Goal: Task Accomplishment & Management: Manage account settings

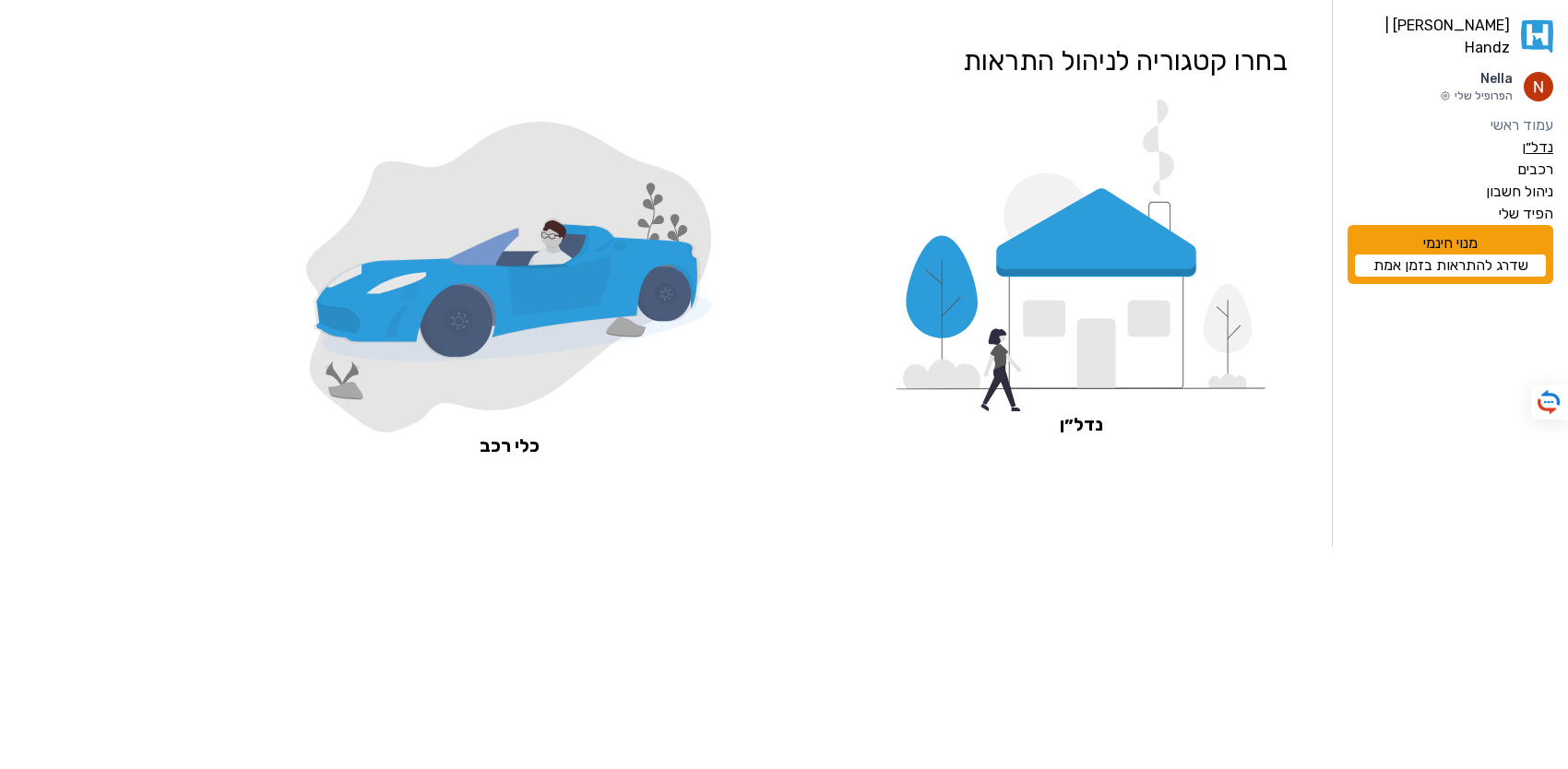
click at [1533, 137] on label "נדל״ן" at bounding box center [1537, 148] width 32 height 22
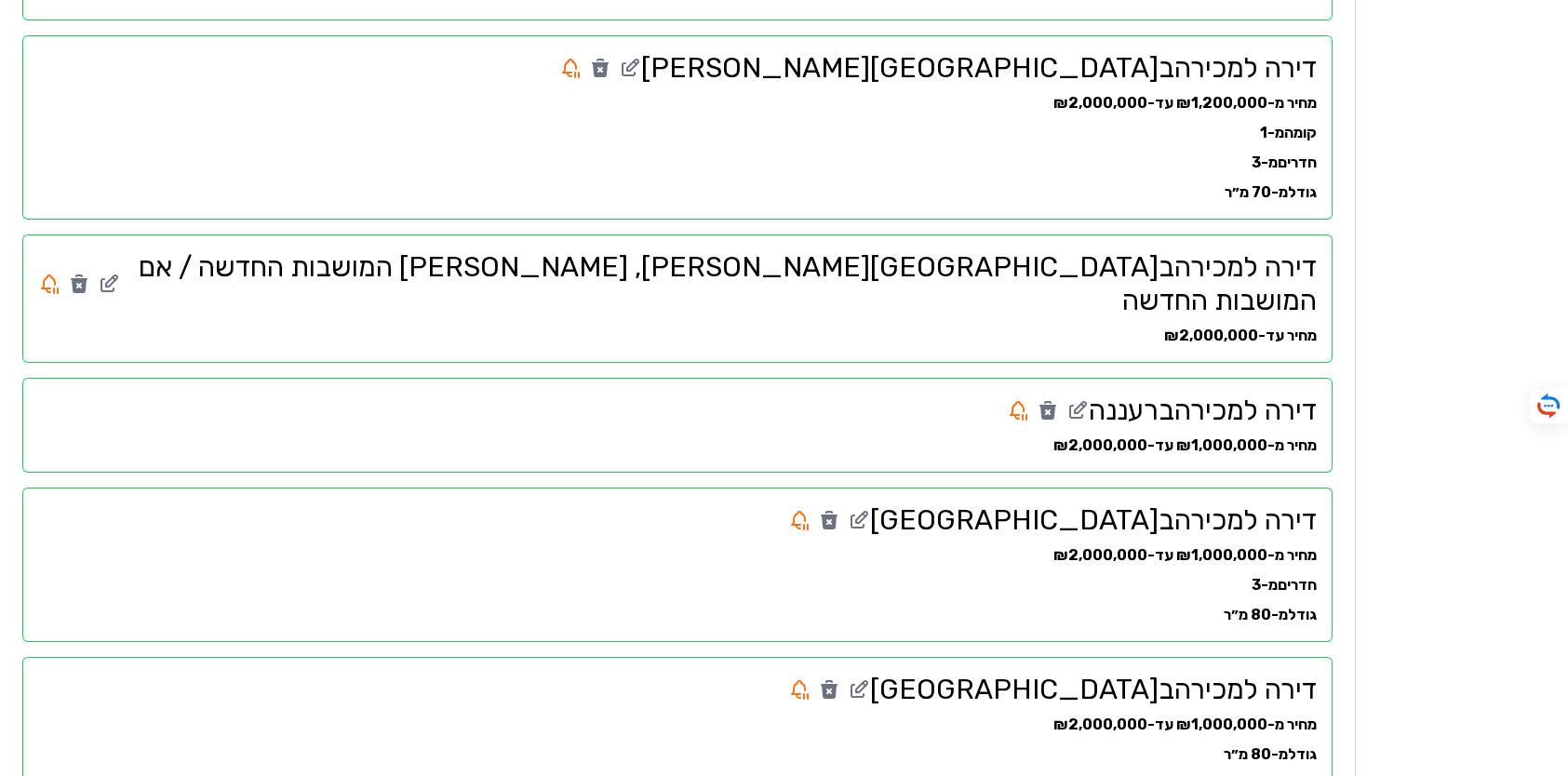
scroll to position [466, 0]
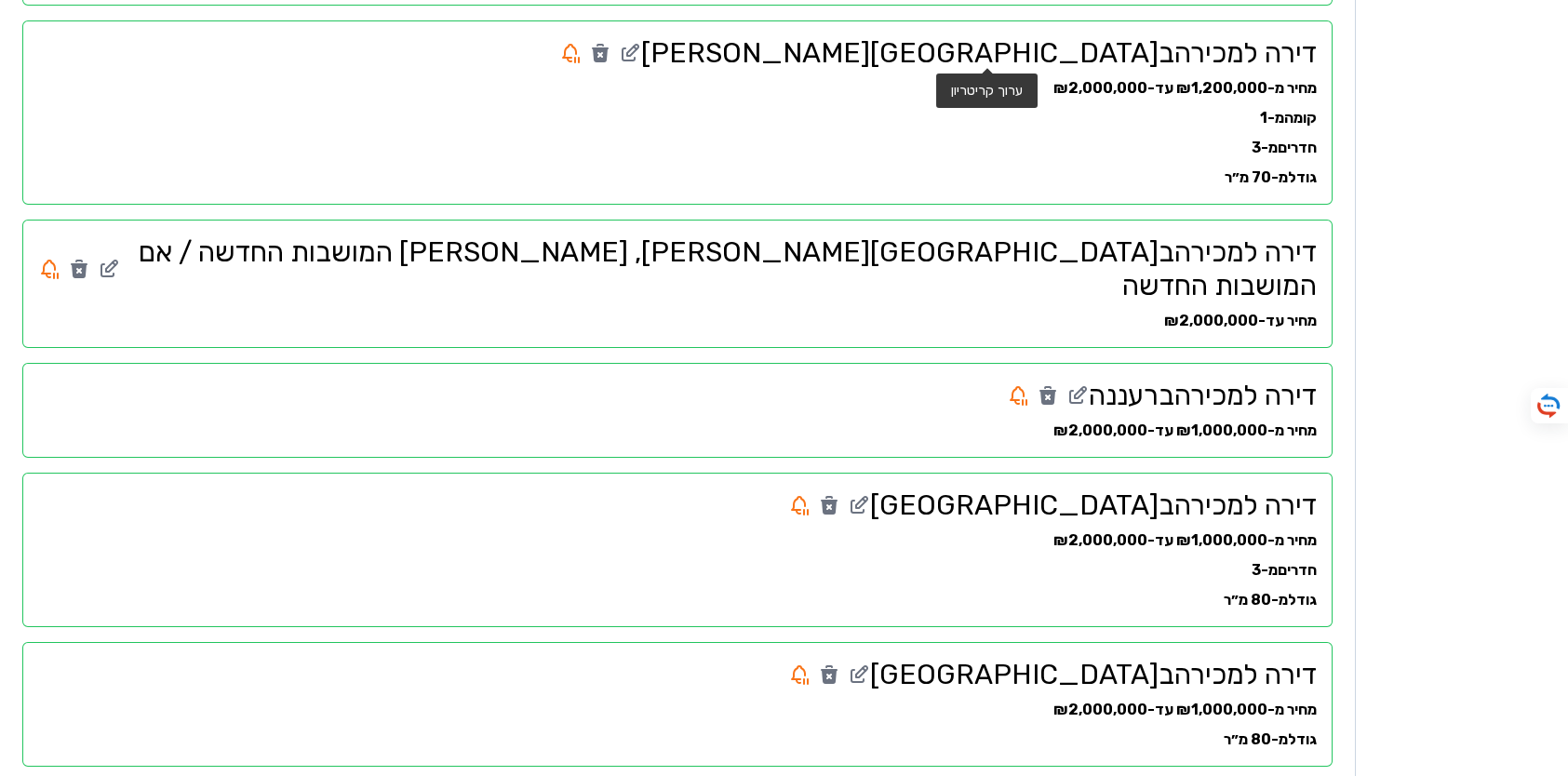
drag, startPoint x: 990, startPoint y: 57, endPoint x: 1014, endPoint y: 66, distance: 25.6
click at [641, 57] on icon at bounding box center [630, 53] width 22 height 22
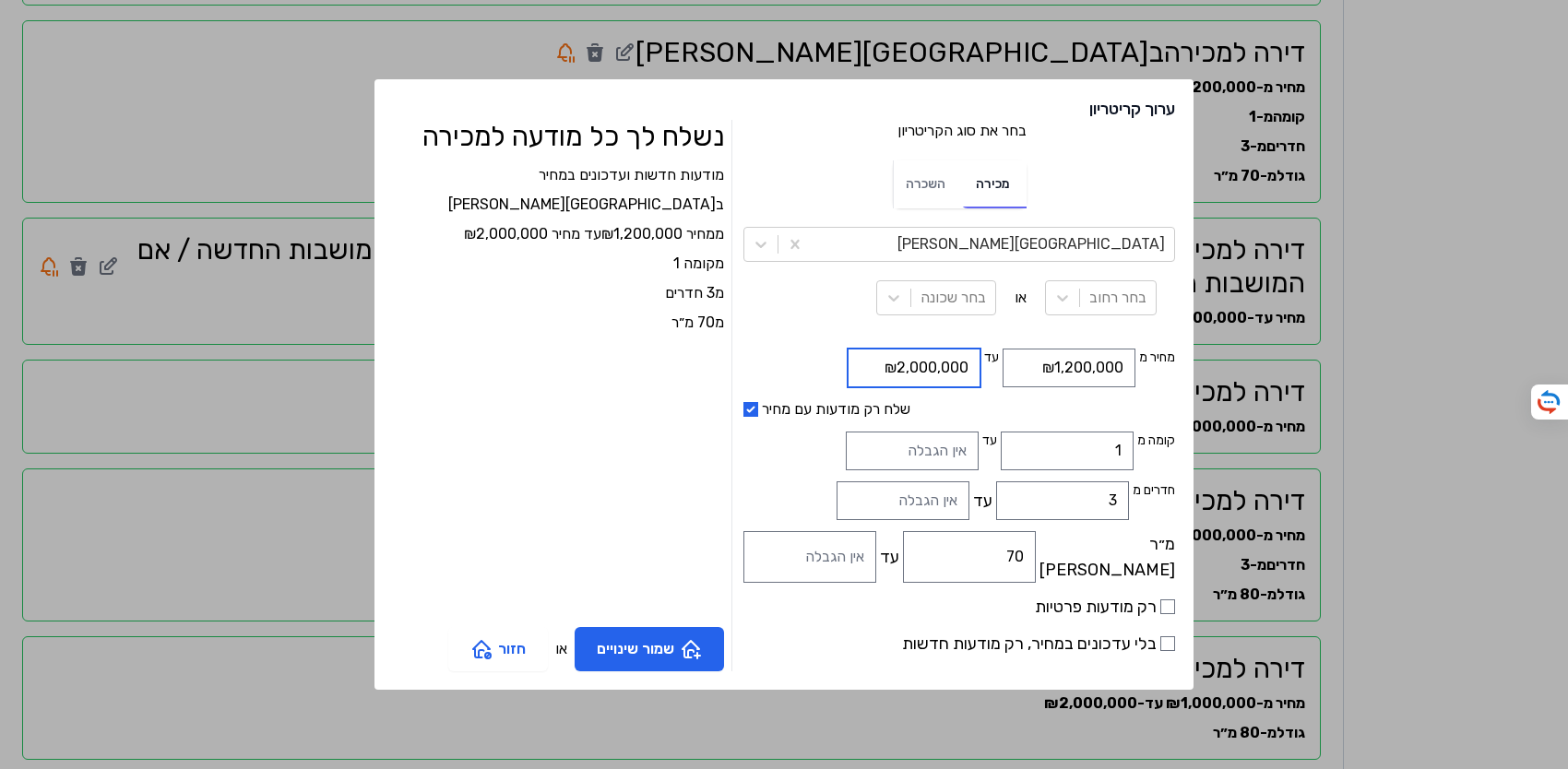
click at [848, 366] on input "₪2,000,000" at bounding box center [914, 369] width 133 height 39
click at [861, 367] on input "₪1,000,000" at bounding box center [914, 369] width 133 height 39
type input "₪1,700,000"
click at [707, 646] on button "שמור שינויים" at bounding box center [649, 650] width 149 height 45
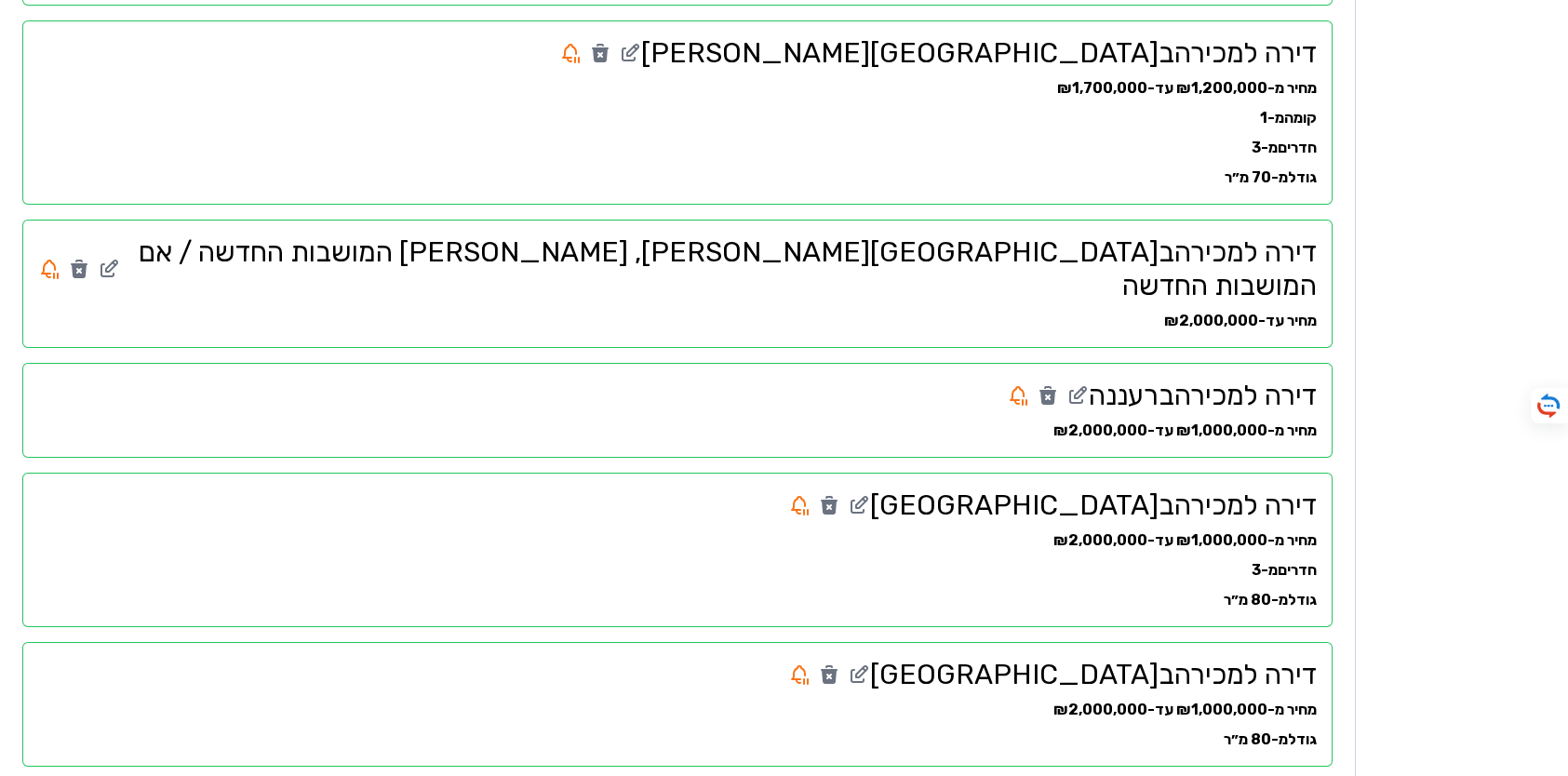
click at [1160, 310] on div "מחיר עד-₪2,000,000" at bounding box center [677, 321] width 1279 height 22
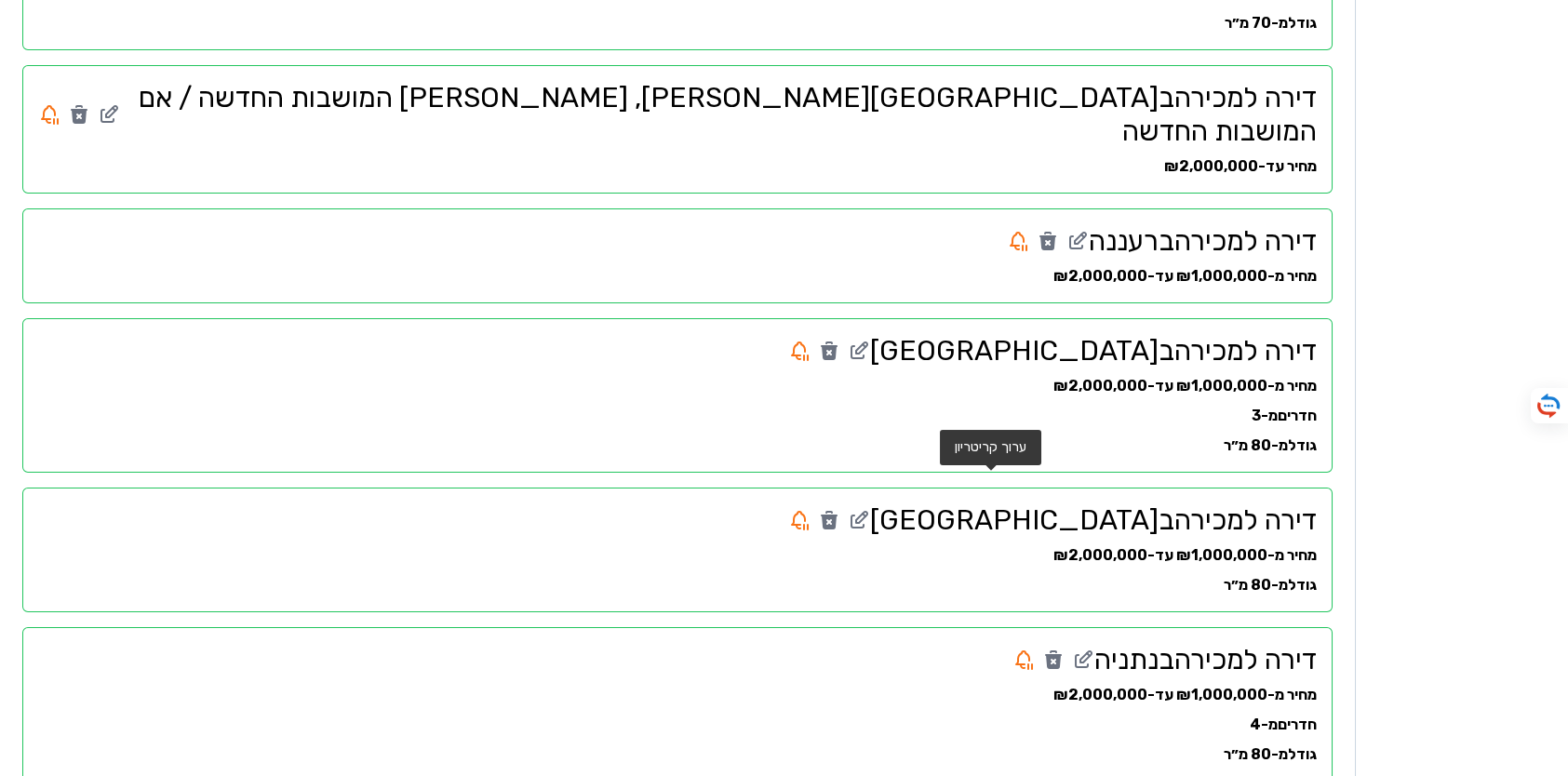
click at [870, 509] on icon at bounding box center [859, 520] width 22 height 22
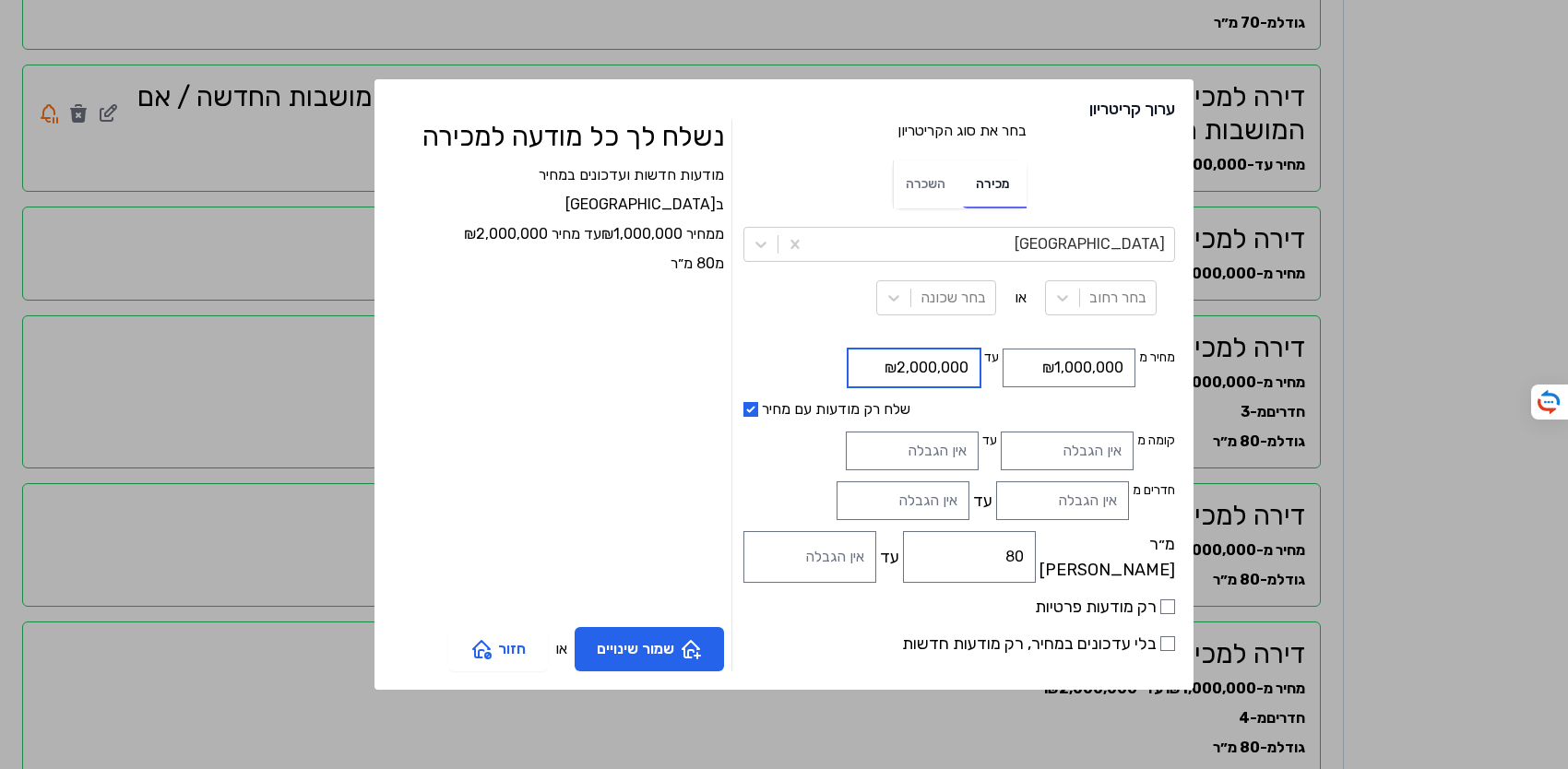
click at [848, 366] on input "₪2,000,000" at bounding box center [914, 369] width 133 height 39
click at [851, 368] on input "₪1,000,000" at bounding box center [914, 369] width 133 height 39
type input "₪1,600,000"
click at [713, 637] on button "שמור שינויים" at bounding box center [649, 650] width 149 height 45
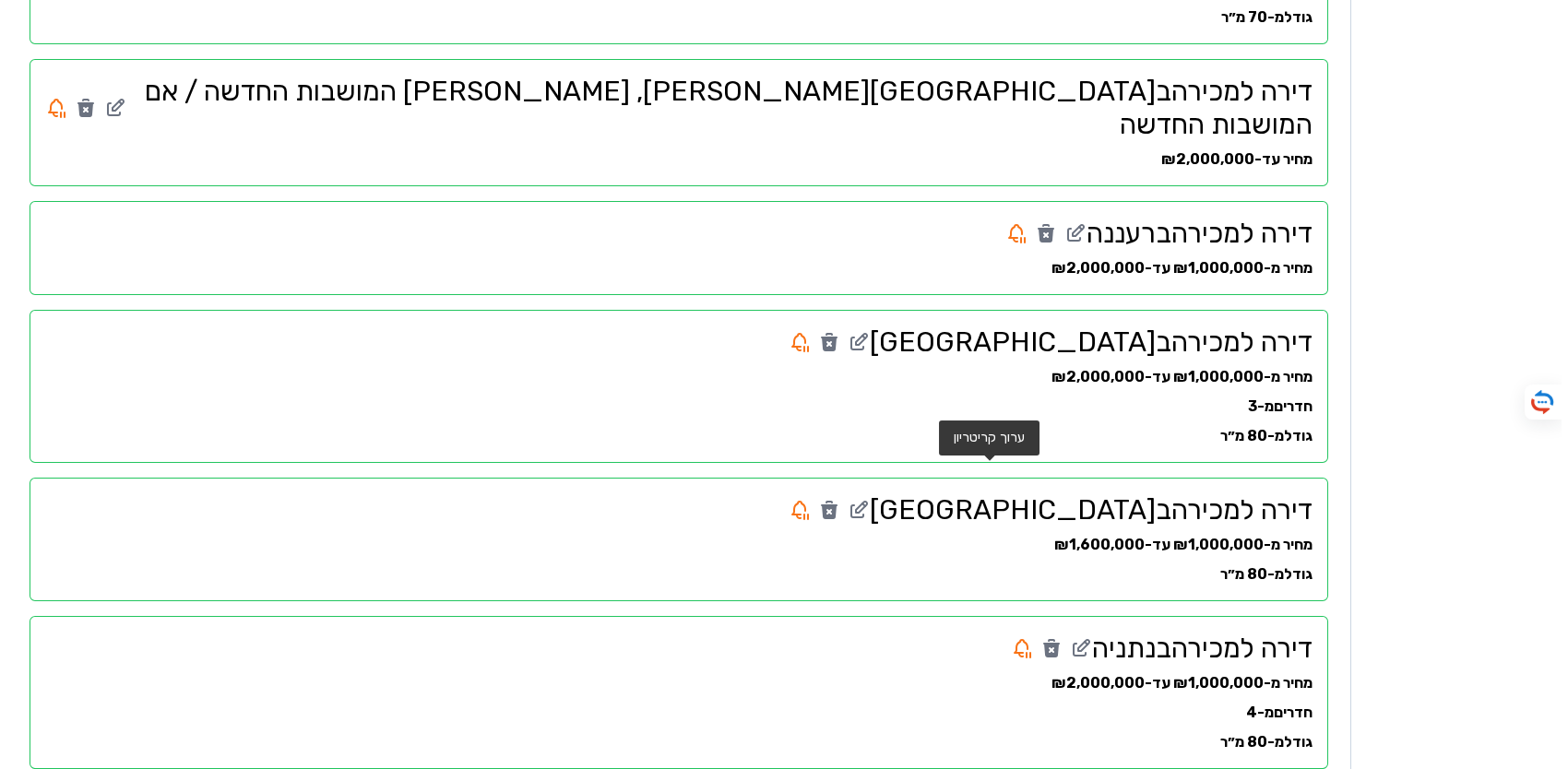
scroll to position [621, 0]
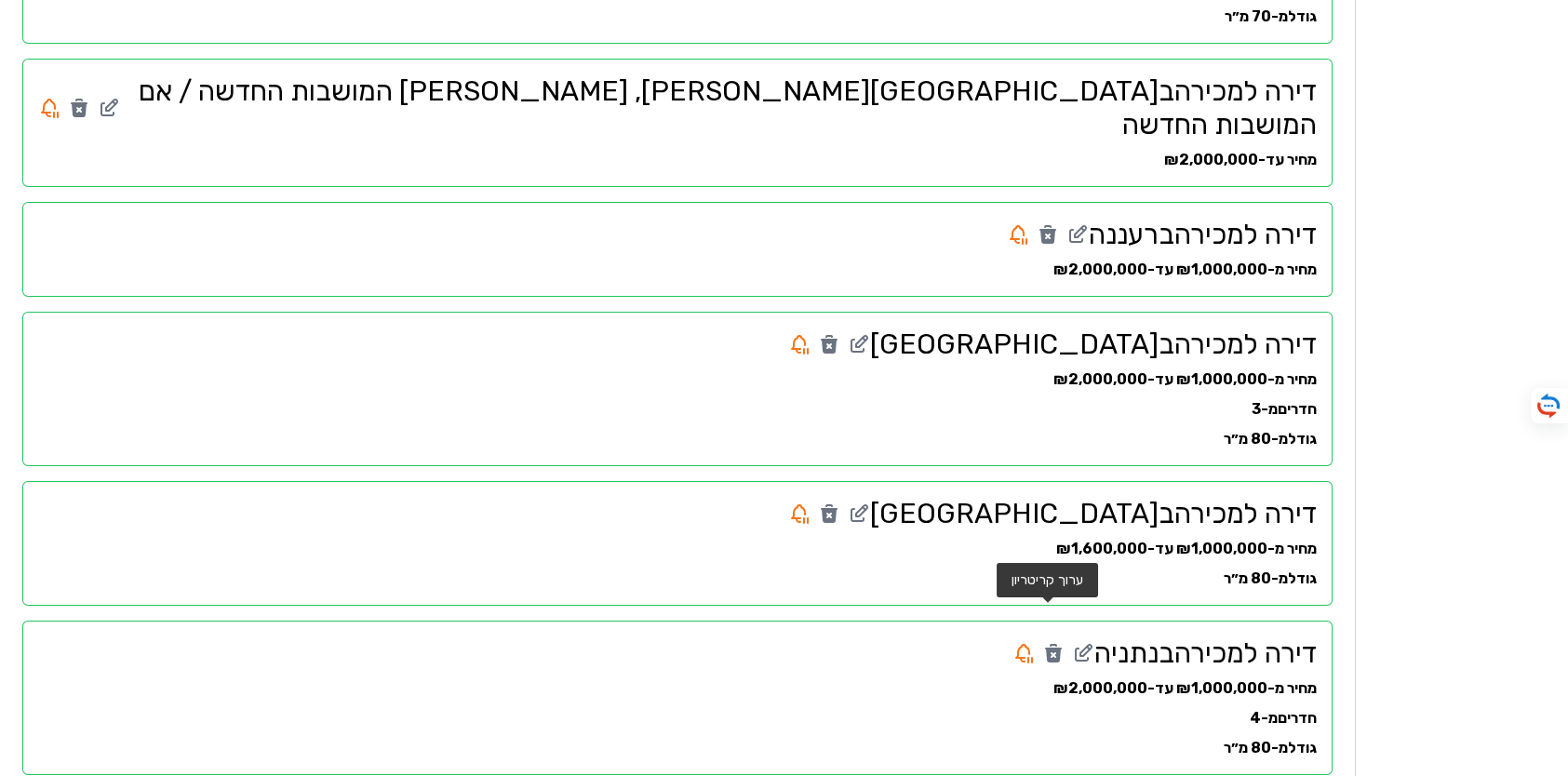
click at [1080, 645] on icon at bounding box center [1086, 650] width 11 height 11
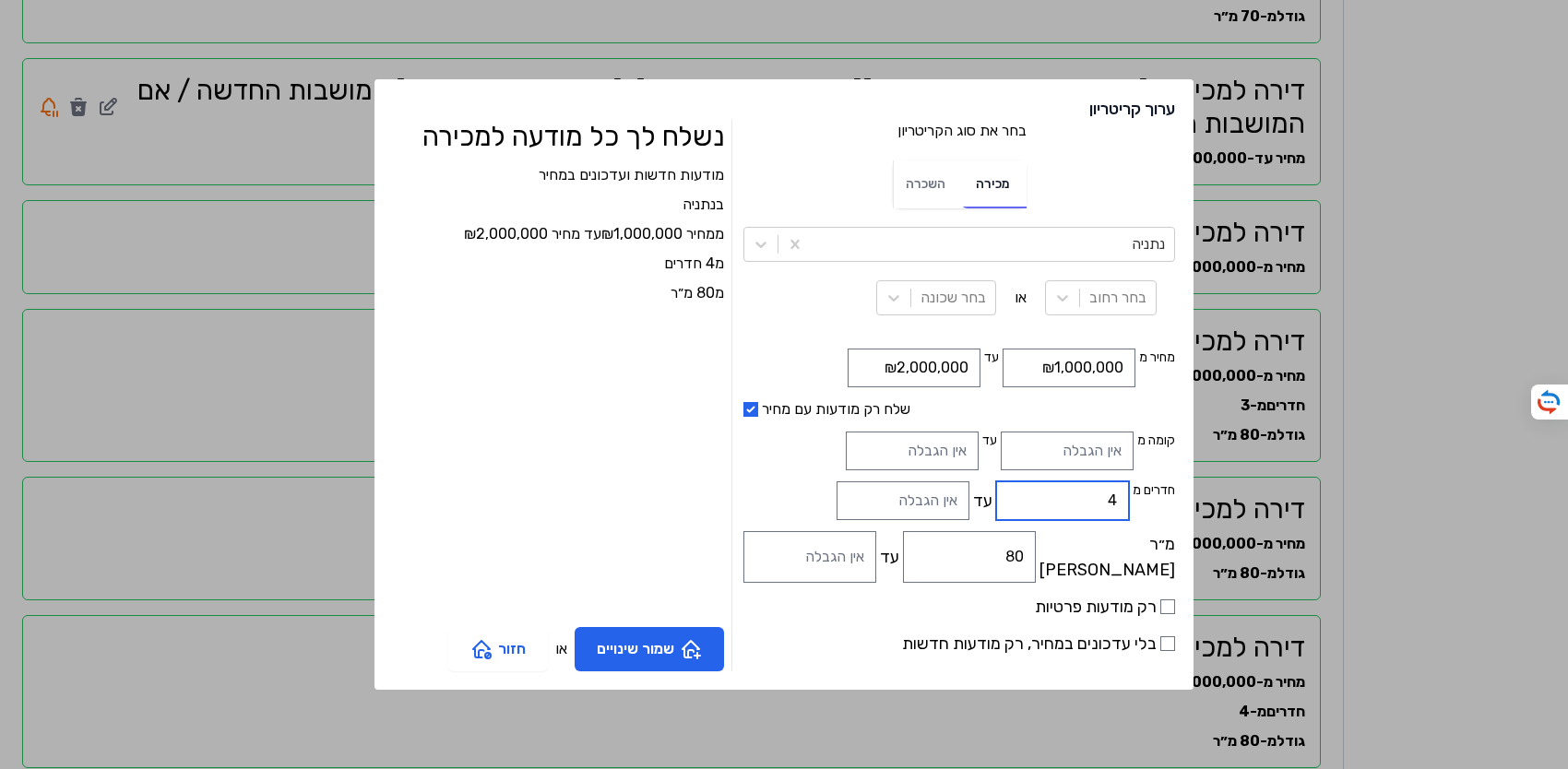
click at [1058, 499] on input "4" at bounding box center [1062, 502] width 133 height 39
type input "3"
click at [1041, 449] on input "קומה מ" at bounding box center [1067, 451] width 133 height 39
type input "1"
drag, startPoint x: 1047, startPoint y: 557, endPoint x: 1071, endPoint y: 561, distance: 24.3
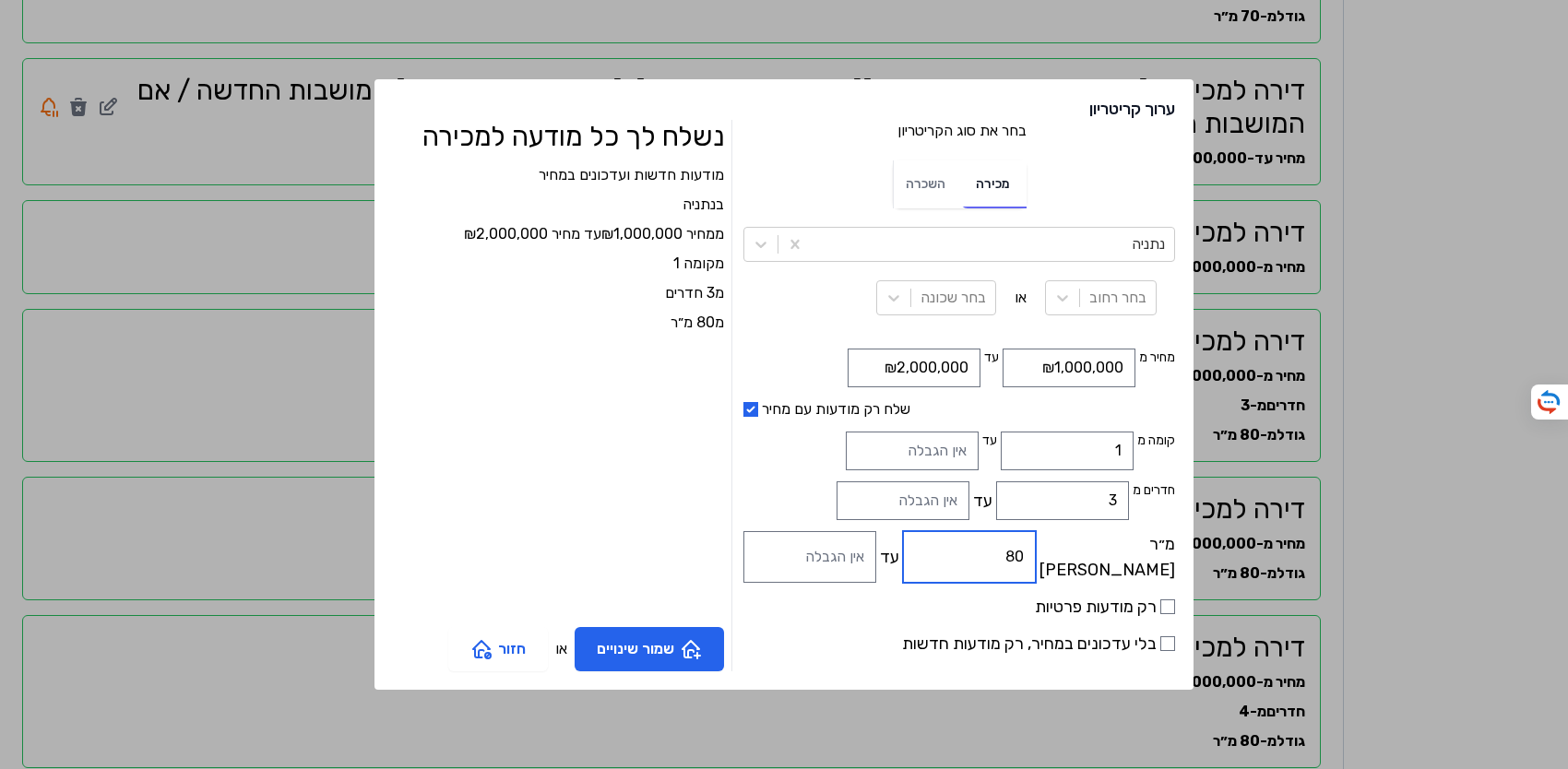
click at [1036, 561] on input "80" at bounding box center [969, 557] width 133 height 52
type input "70"
click at [1056, 298] on icon at bounding box center [1062, 298] width 11 height 7
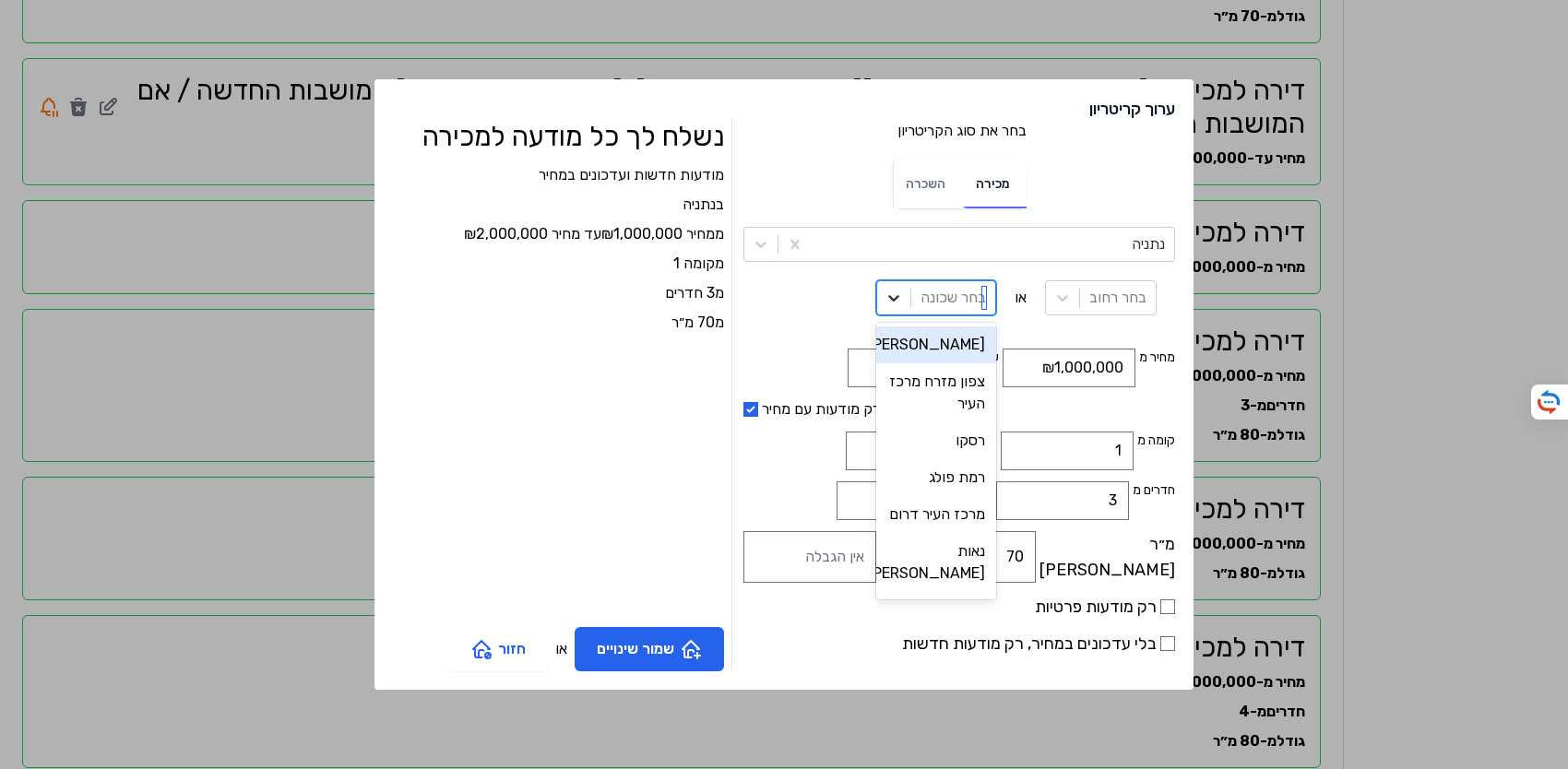
click at [885, 296] on icon at bounding box center [894, 298] width 19 height 19
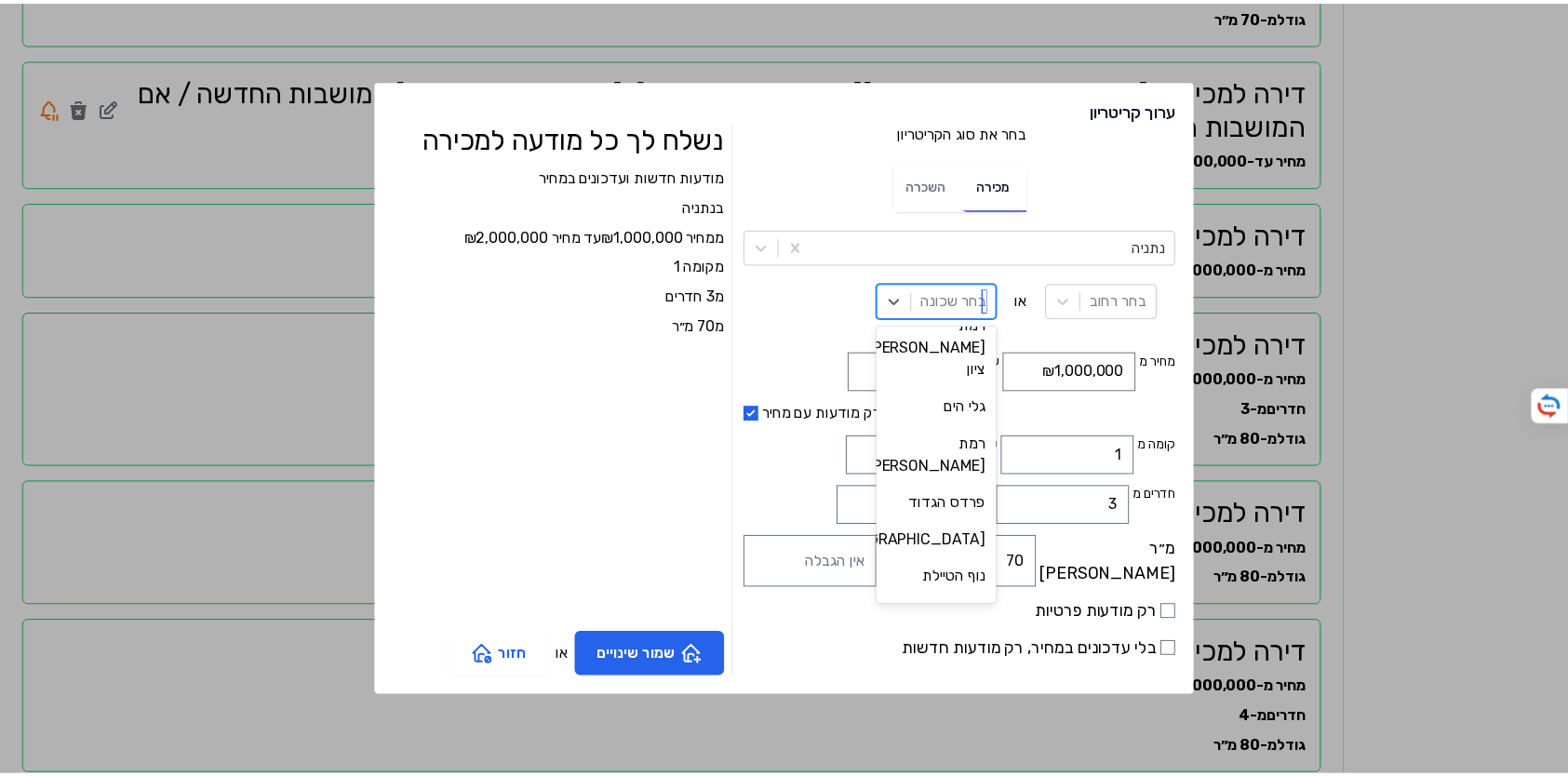
scroll to position [337, 0]
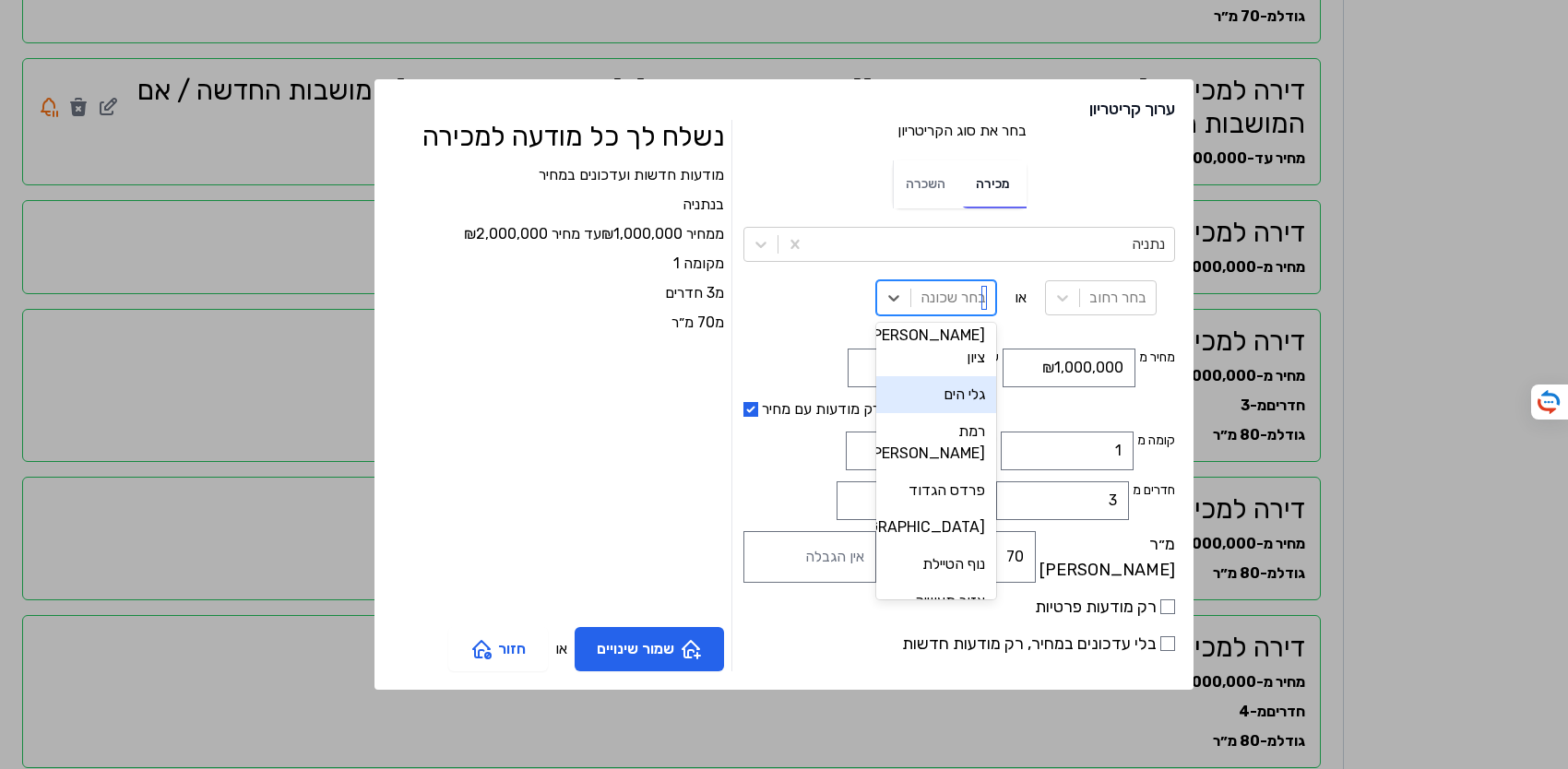
click at [907, 376] on div "גלי הים" at bounding box center [936, 395] width 120 height 37
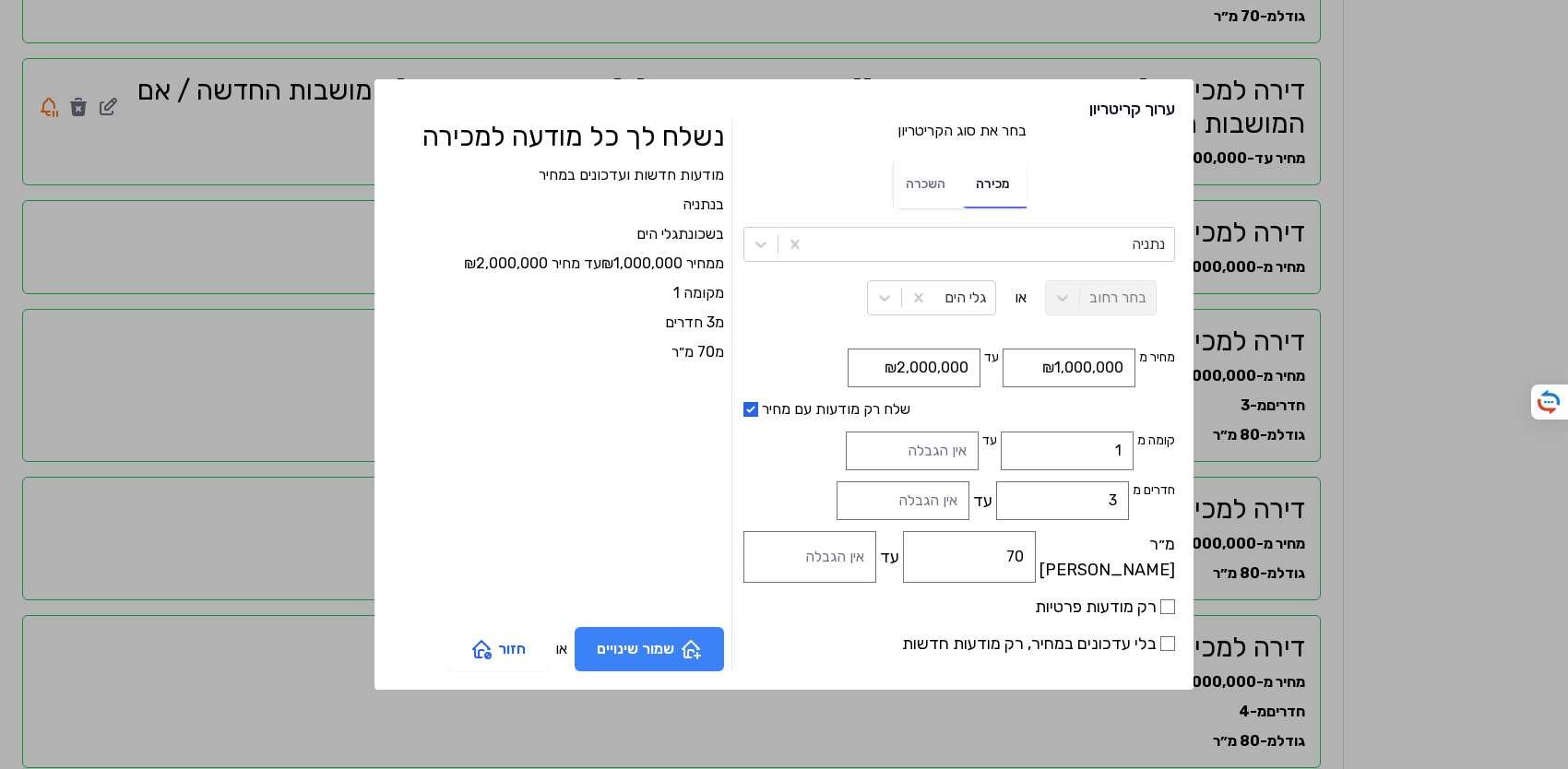
click at [714, 633] on button "שמור שינויים" at bounding box center [649, 650] width 149 height 45
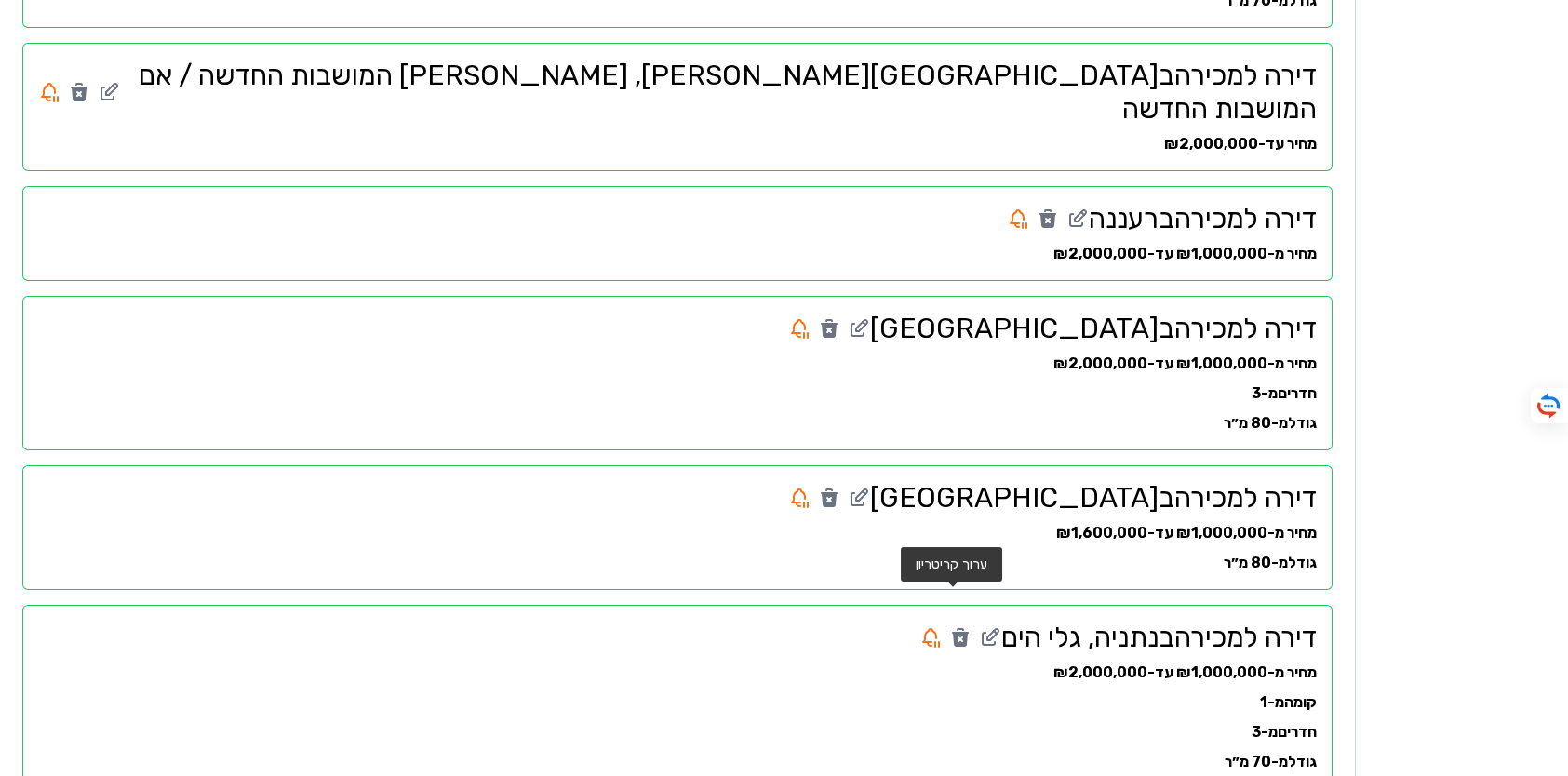
scroll to position [656, 0]
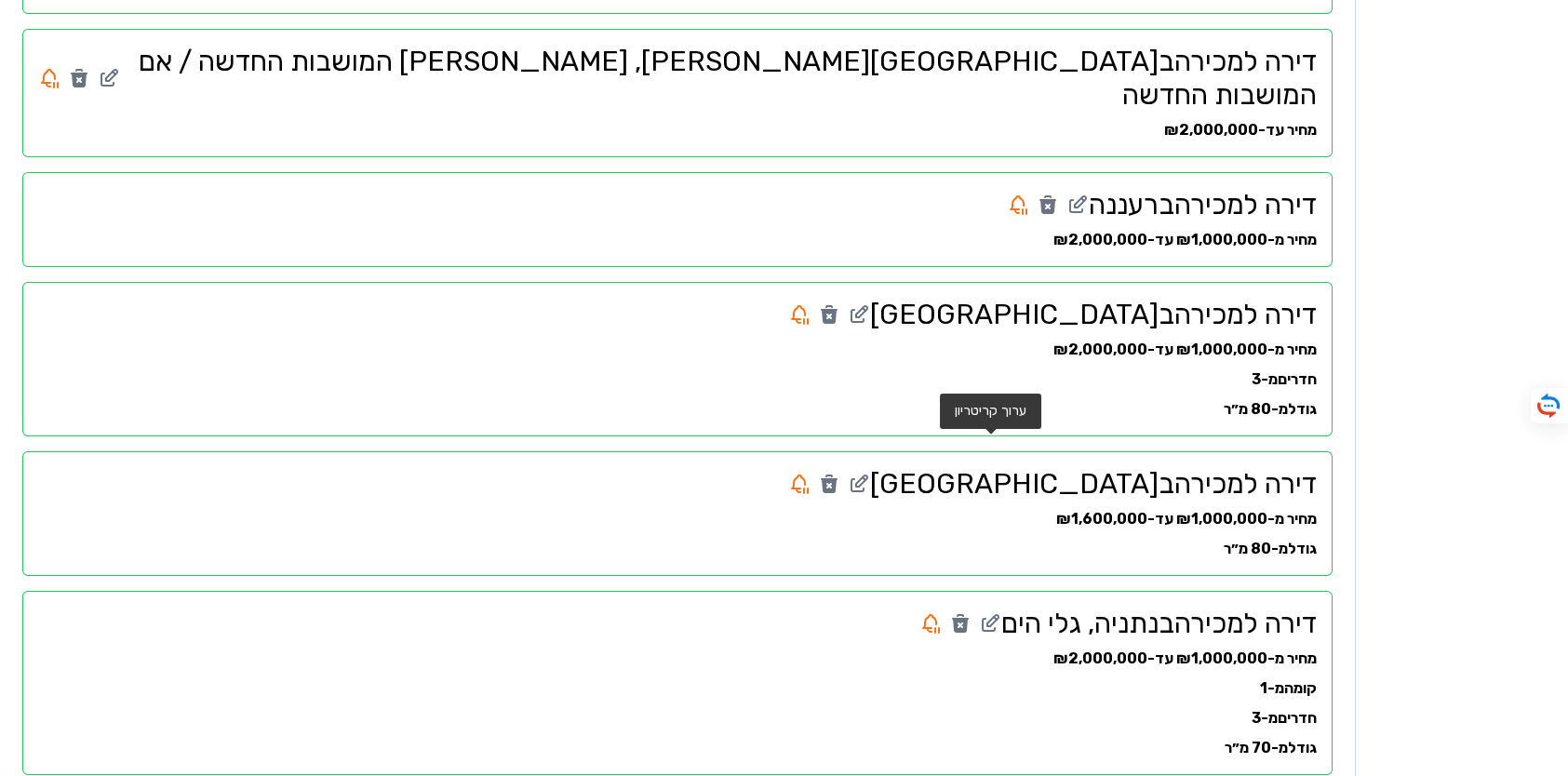
click at [867, 476] on icon at bounding box center [862, 482] width 11 height 11
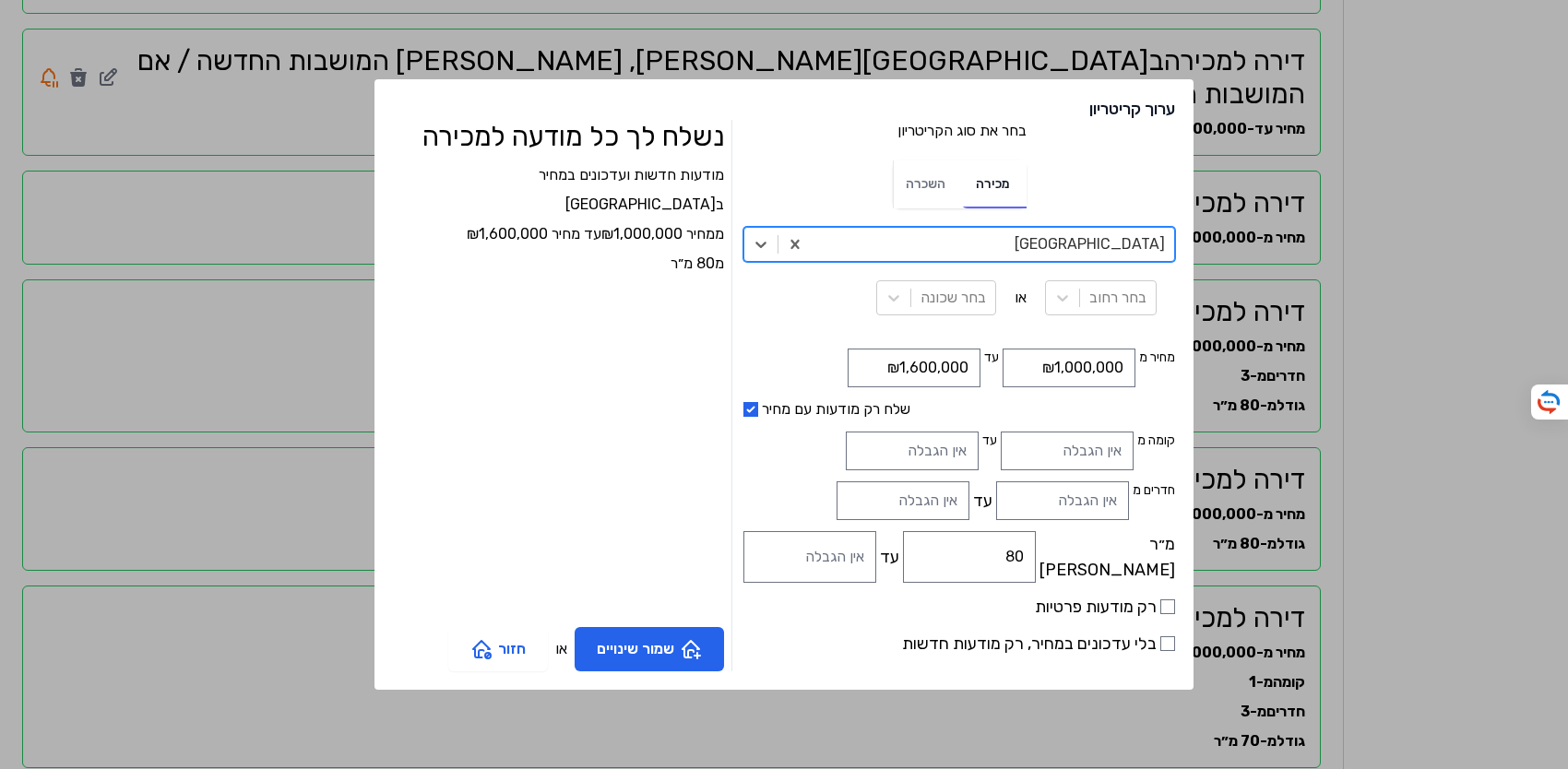
click at [991, 237] on div at bounding box center [992, 244] width 344 height 26
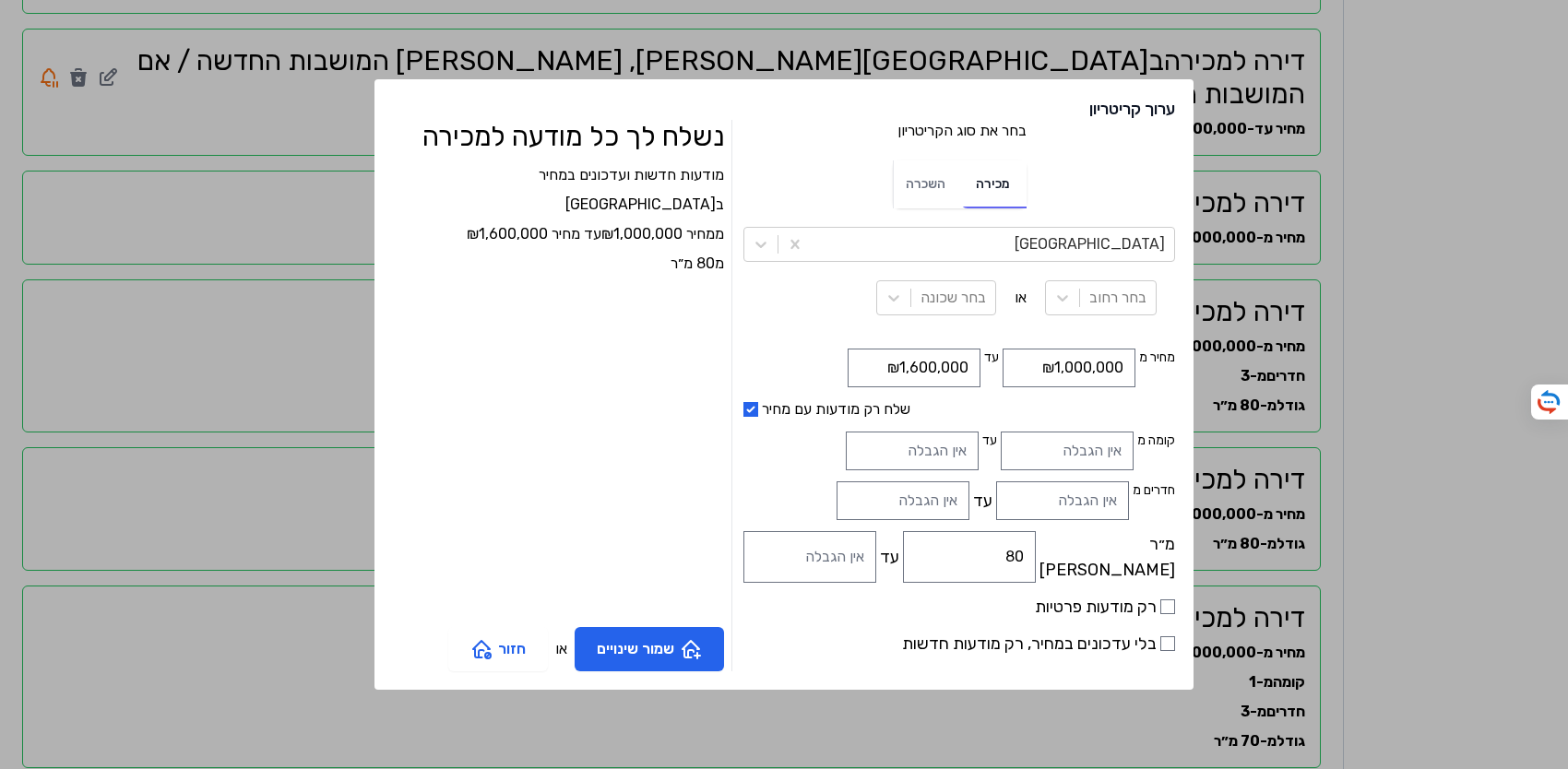
click at [397, 271] on div "ערוך קריטריון בחר את סוג הקריטריון בחר את סוג הקריטריון מכירה השכרה ראשון לציון…" at bounding box center [784, 384] width 1568 height 769
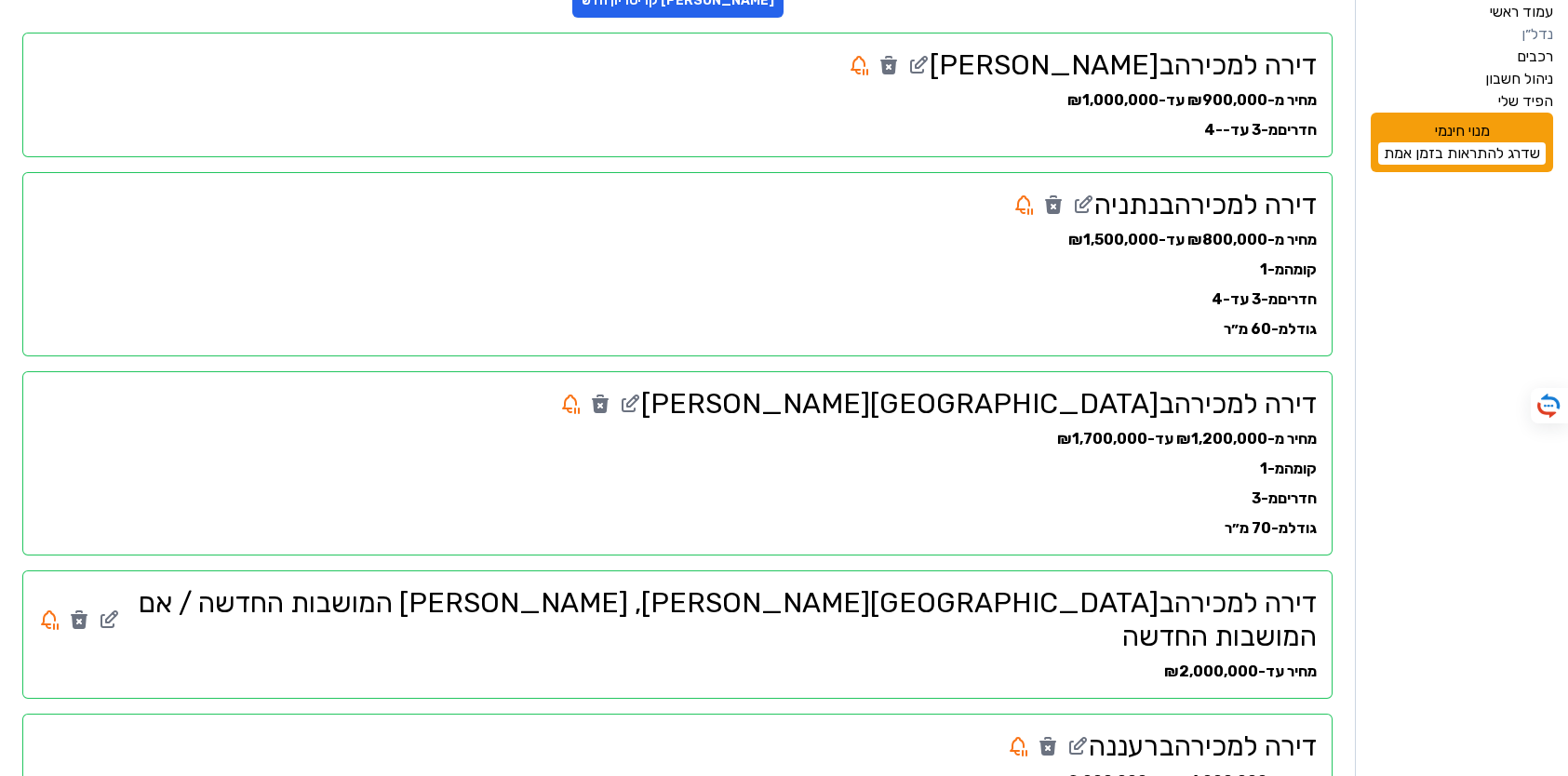
scroll to position [0, 0]
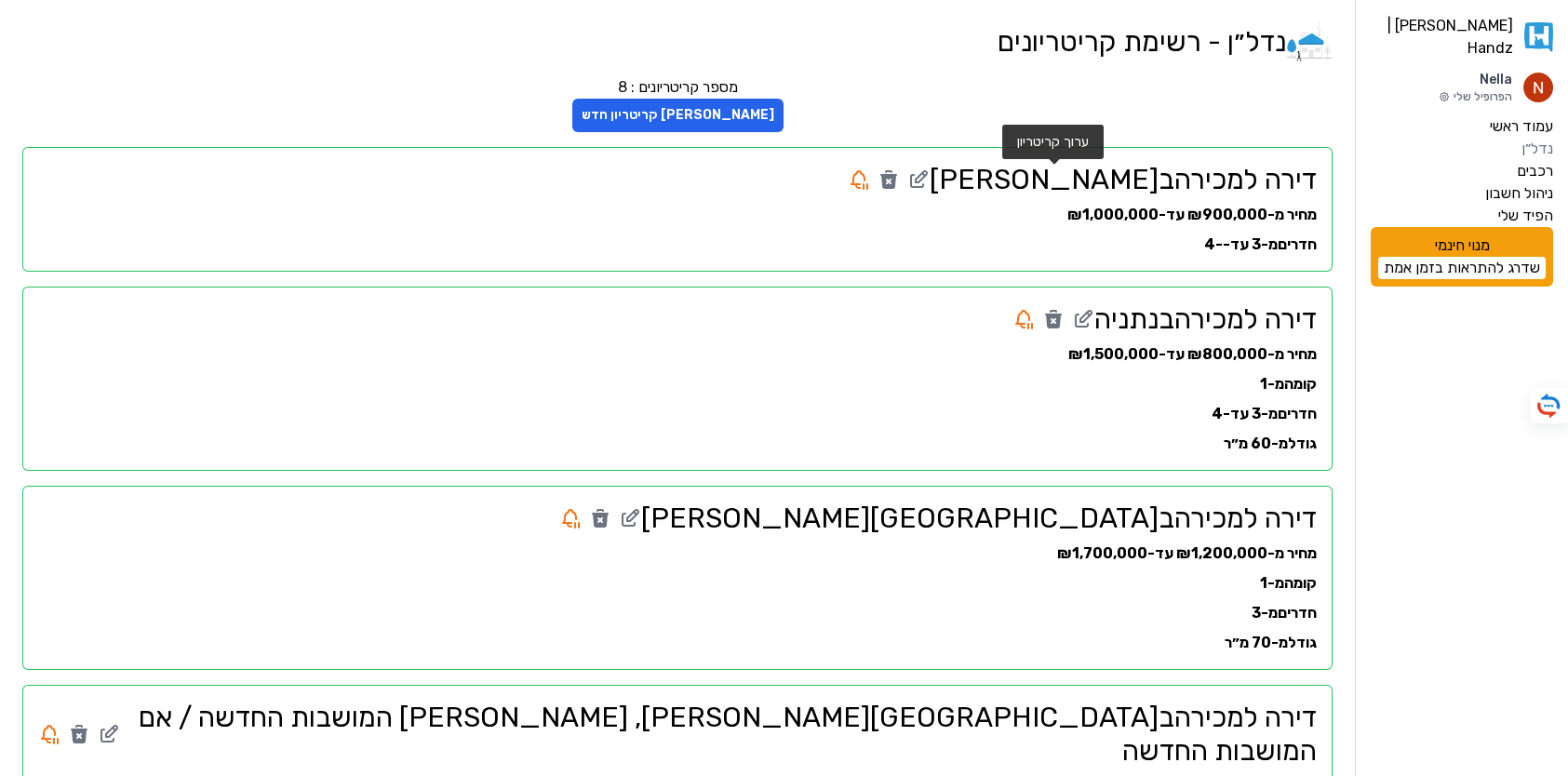
click at [929, 185] on icon at bounding box center [919, 180] width 22 height 22
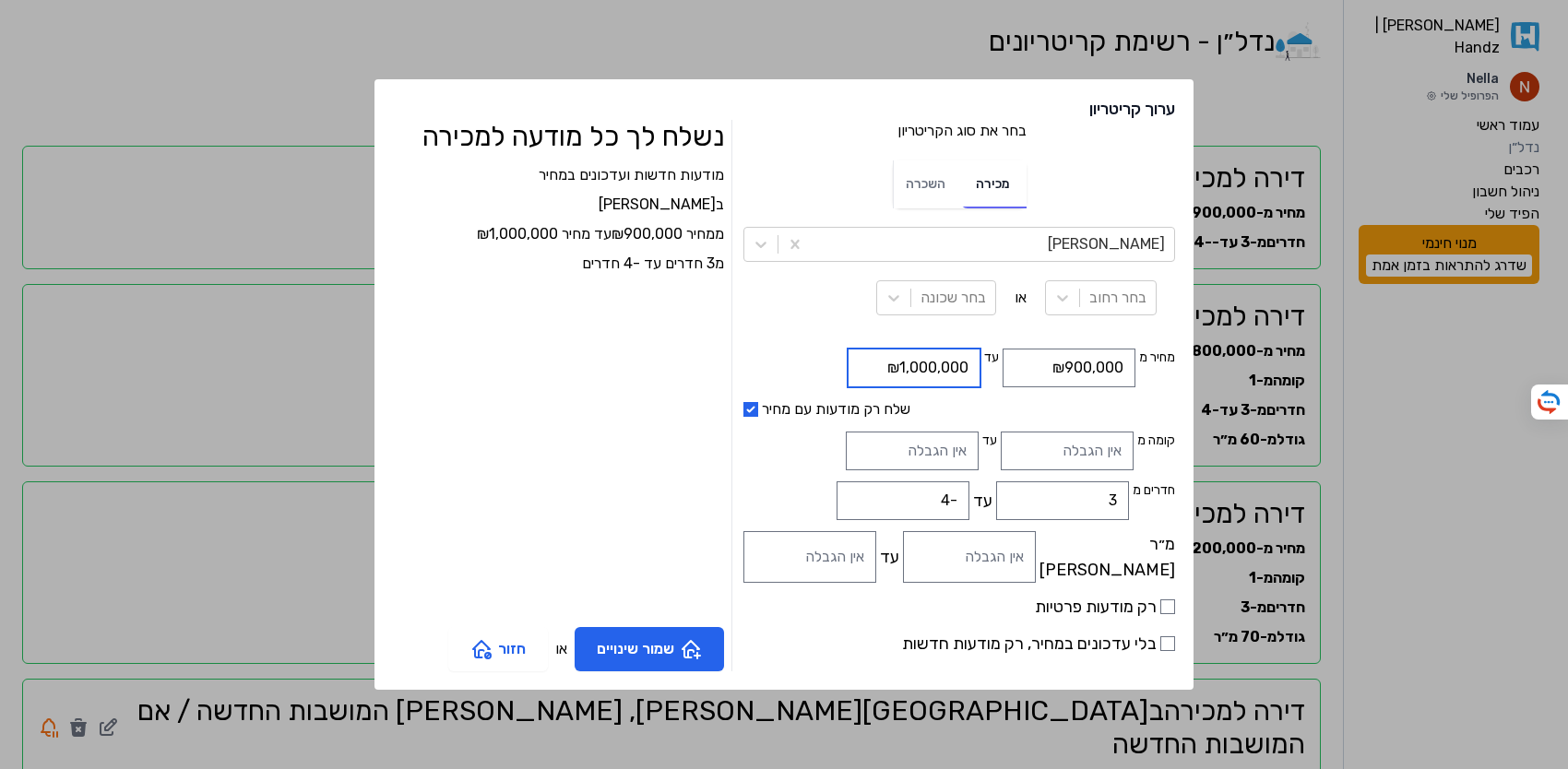
click at [852, 370] on input "₪1,000,000" at bounding box center [914, 369] width 133 height 39
click at [853, 370] on input "₪1,200,000" at bounding box center [914, 369] width 133 height 39
type input "₪1,300,000"
click at [1069, 497] on input "3" at bounding box center [1062, 502] width 133 height 39
type input "4"
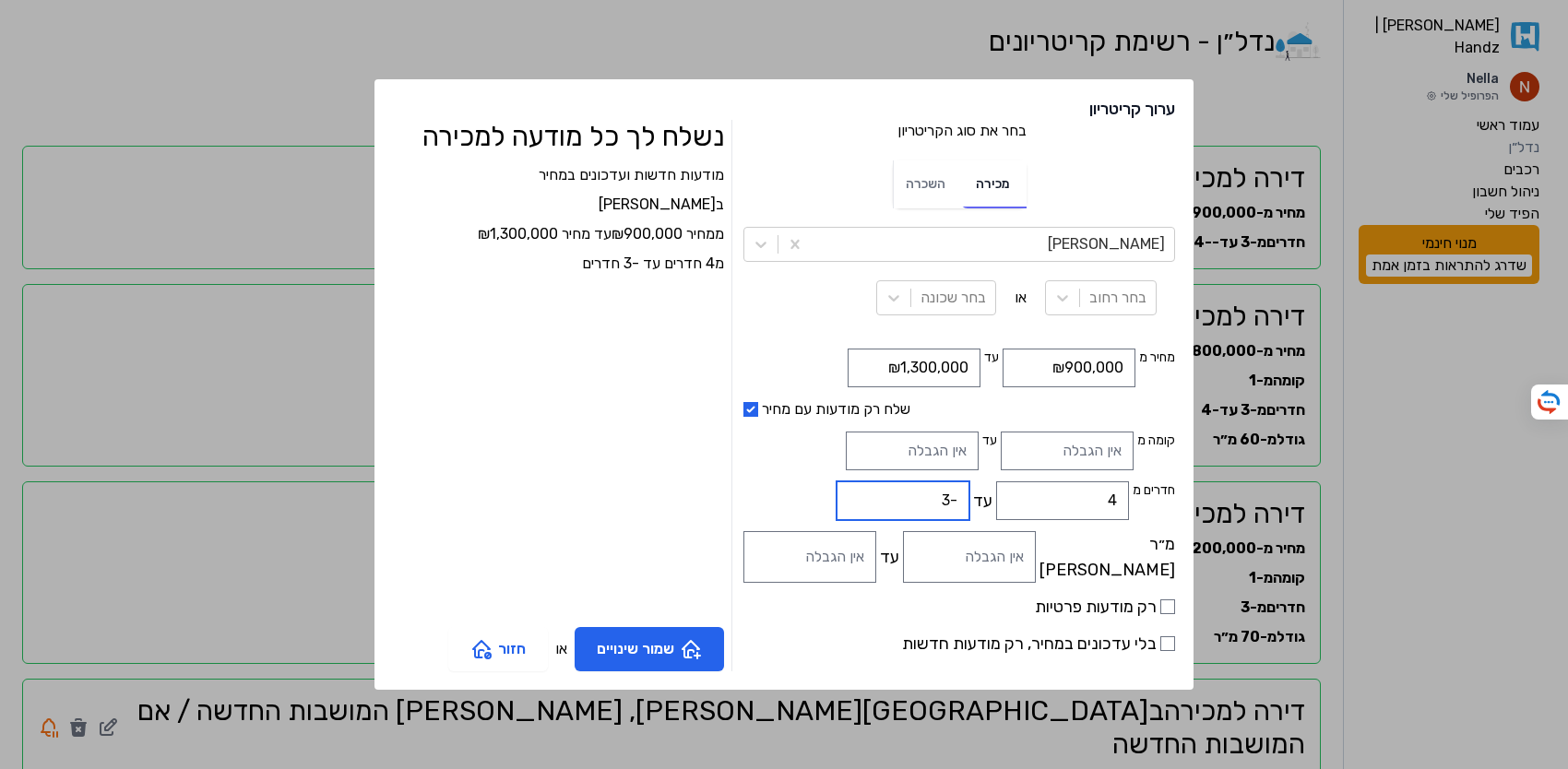
click at [836, 495] on input "-3" at bounding box center [902, 502] width 133 height 39
click at [836, 507] on input "-4" at bounding box center [902, 502] width 133 height 39
click at [836, 507] on input "-5" at bounding box center [902, 502] width 133 height 39
type input "-6"
click at [836, 507] on input "-6" at bounding box center [902, 502] width 133 height 39
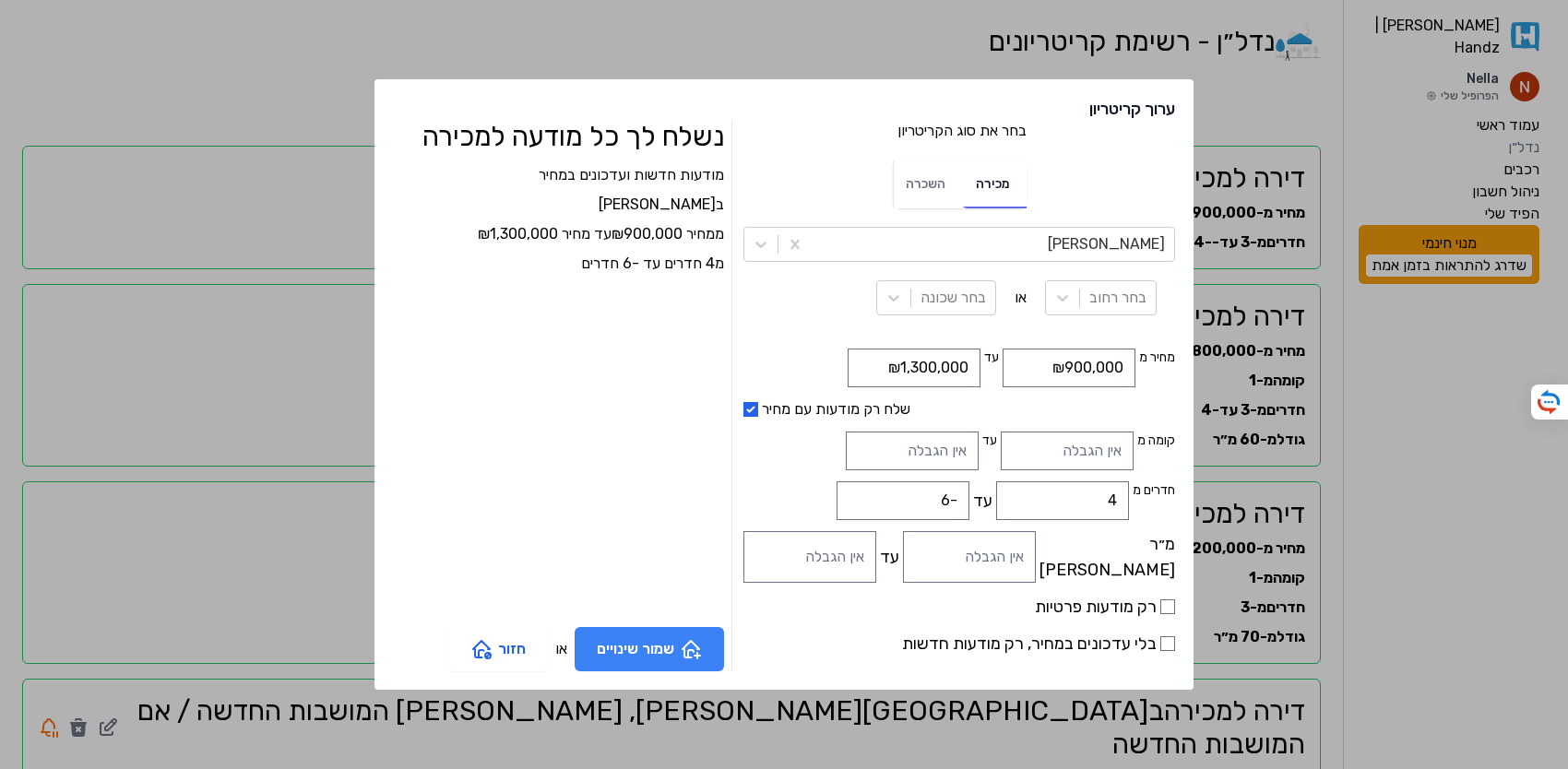
click at [702, 647] on icon "button" at bounding box center [691, 649] width 22 height 22
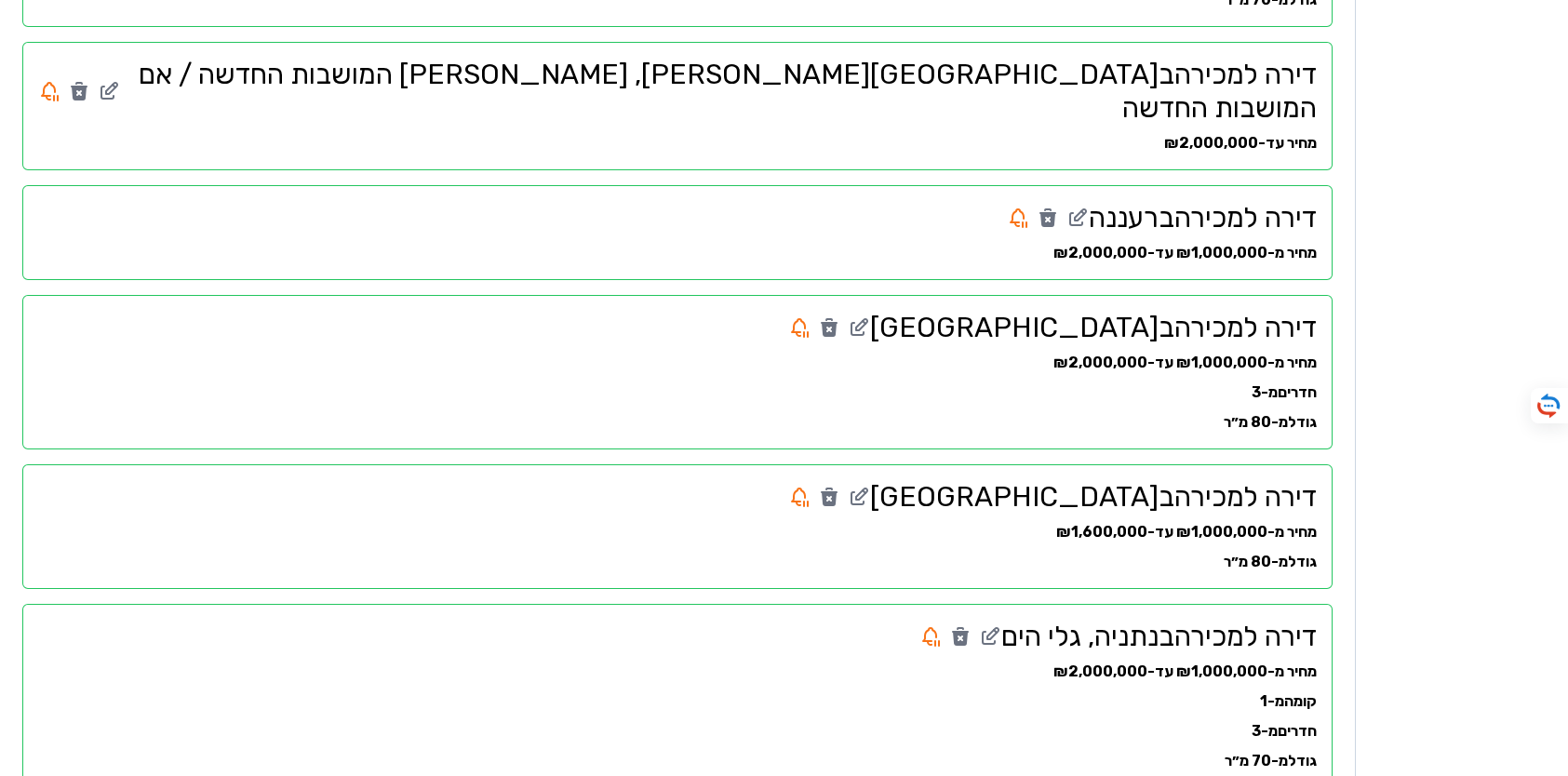
scroll to position [656, 0]
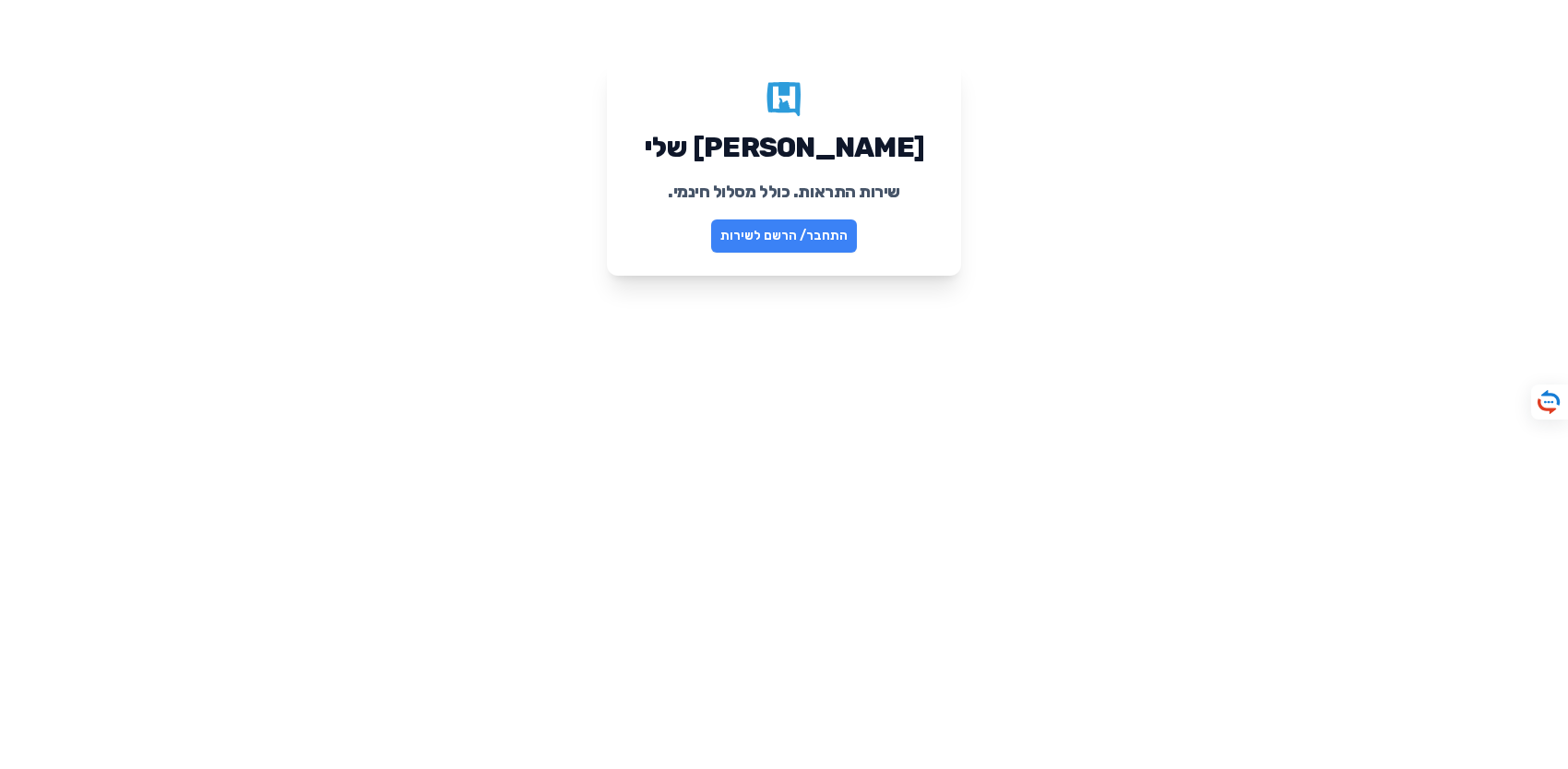
click at [792, 244] on link "התחבר/ הרשם לשירות" at bounding box center [784, 236] width 146 height 33
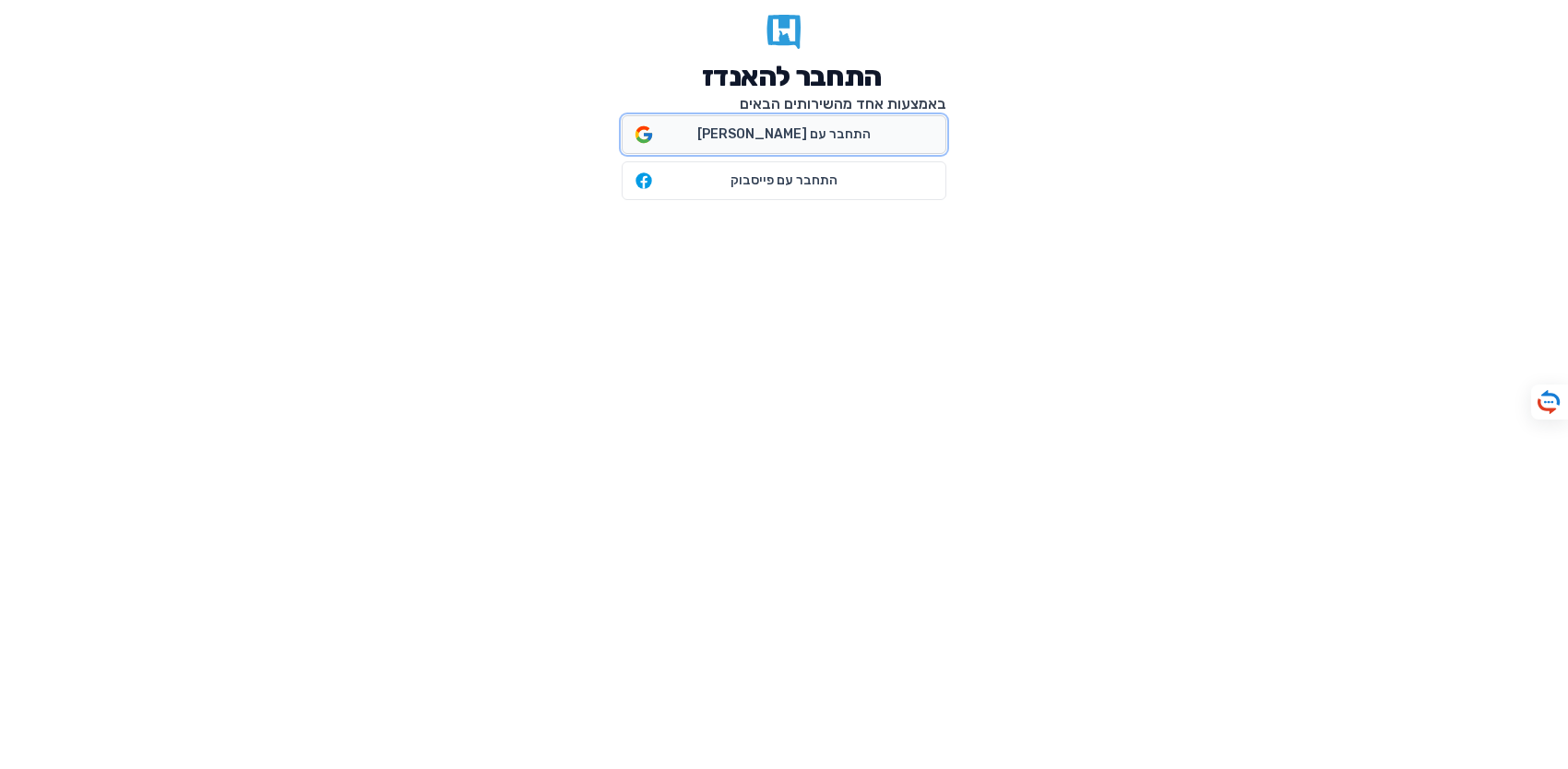
click at [791, 140] on span "התחבר עם גוגל" at bounding box center [784, 135] width 174 height 19
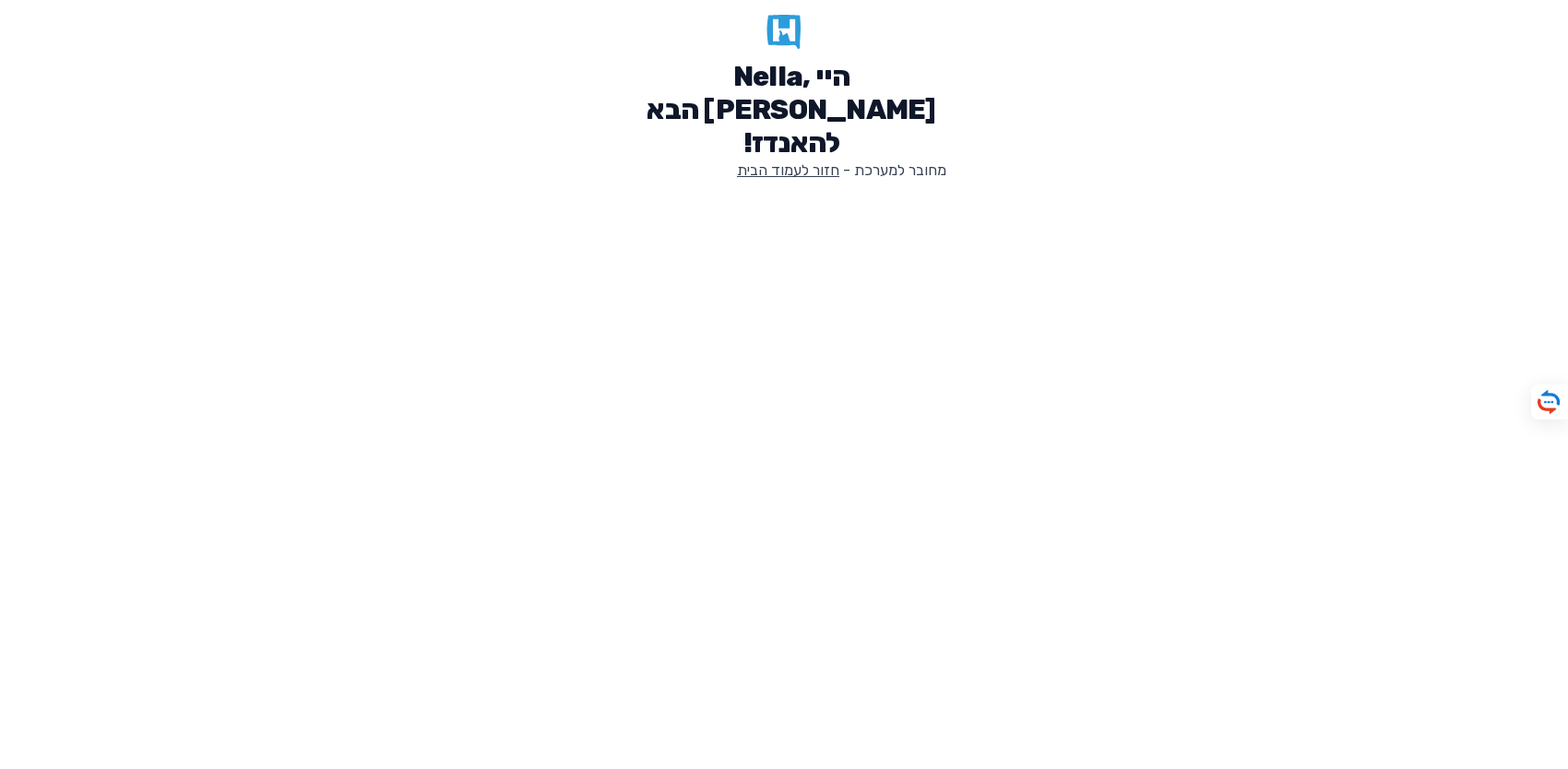
click at [804, 162] on link "חזור לעמוד הבית" at bounding box center [788, 170] width 102 height 18
